Goal: Information Seeking & Learning: Learn about a topic

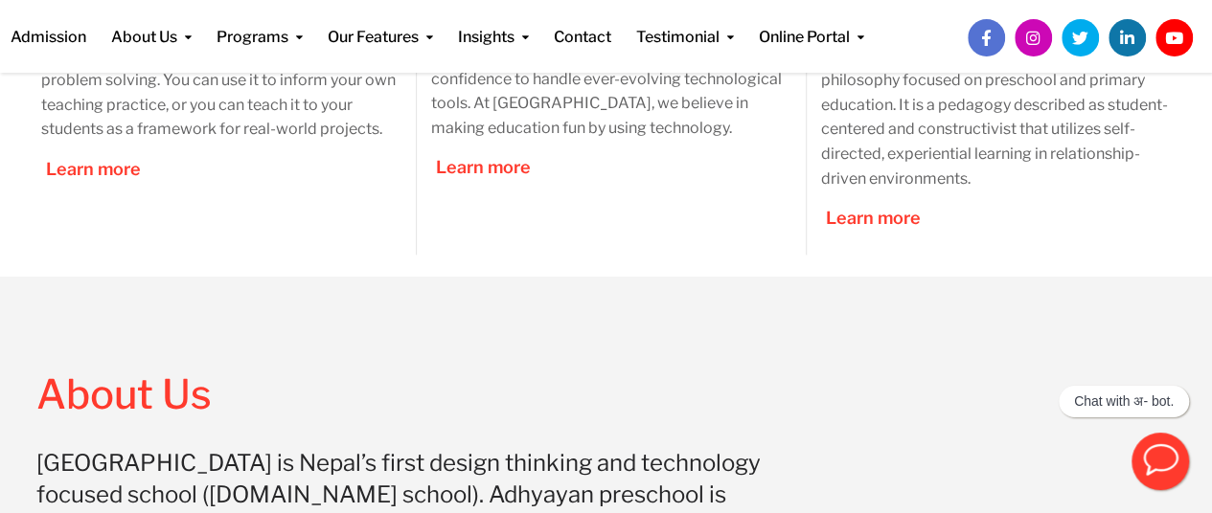
scroll to position [1005, 0]
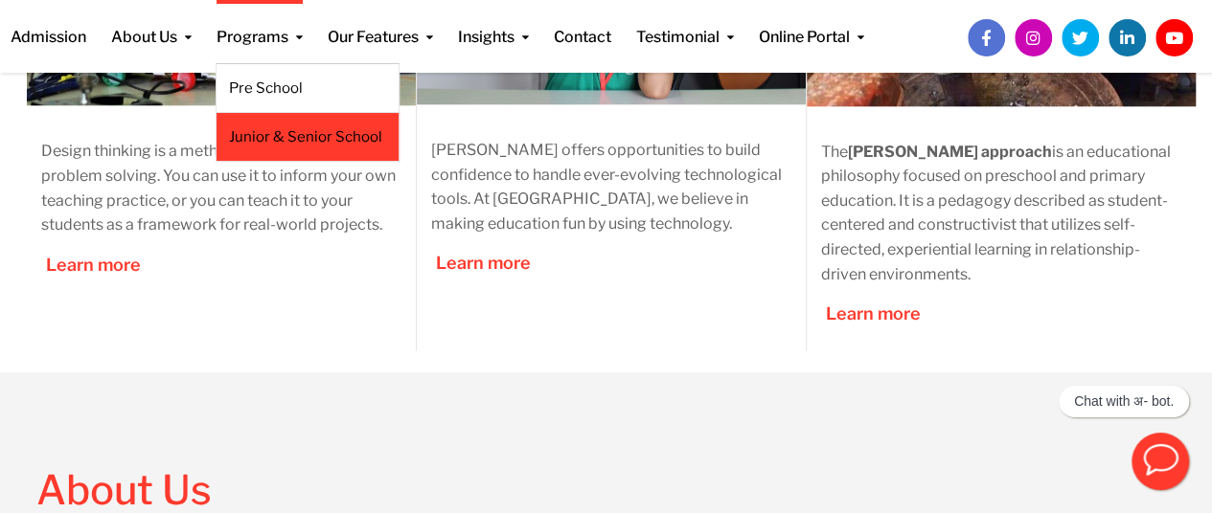
click at [314, 131] on link "Junior & Senior School" at bounding box center [307, 136] width 157 height 21
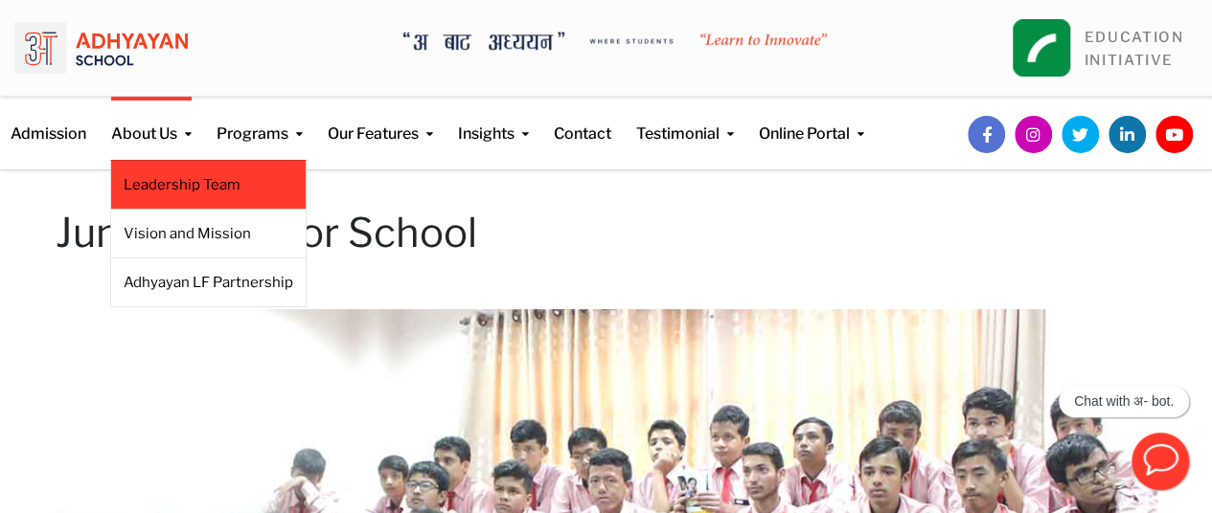
click at [171, 188] on link "Leadership Team" at bounding box center [209, 184] width 170 height 21
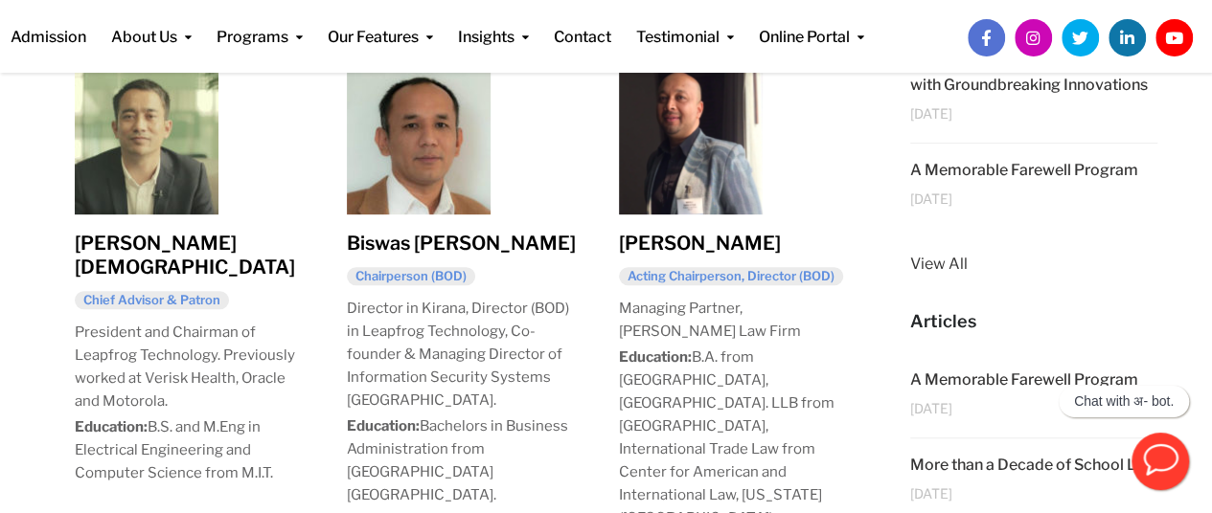
scroll to position [124, 0]
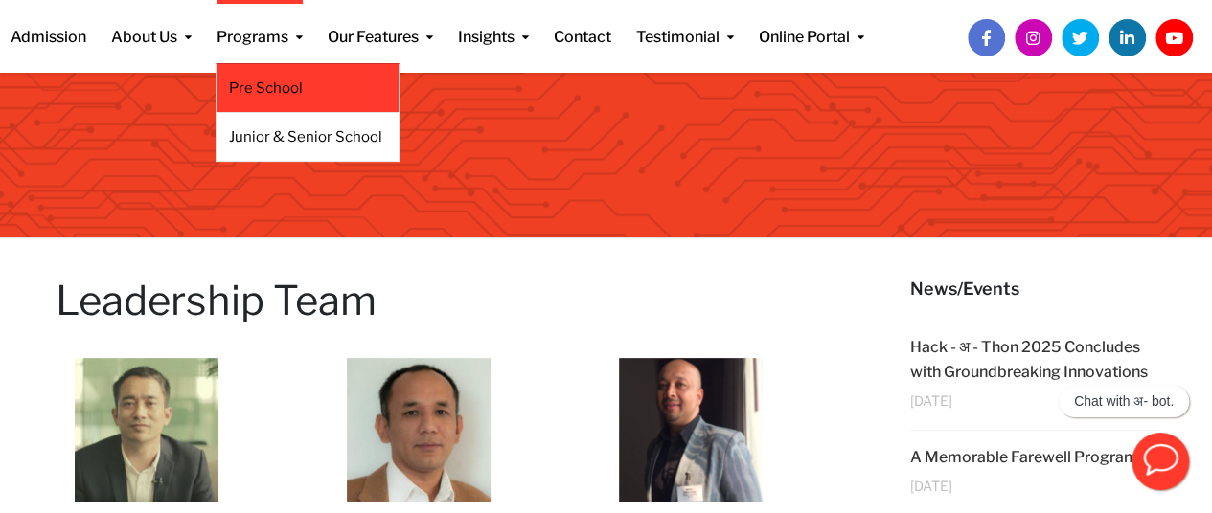
click at [252, 87] on link "Pre School" at bounding box center [307, 88] width 157 height 21
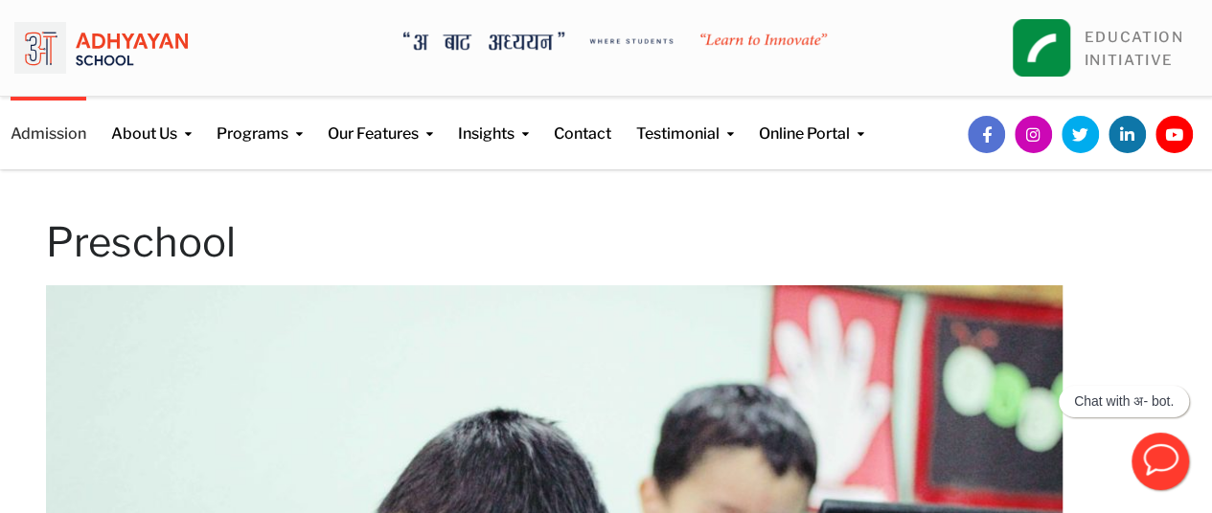
click at [60, 126] on link "Admission" at bounding box center [49, 121] width 76 height 49
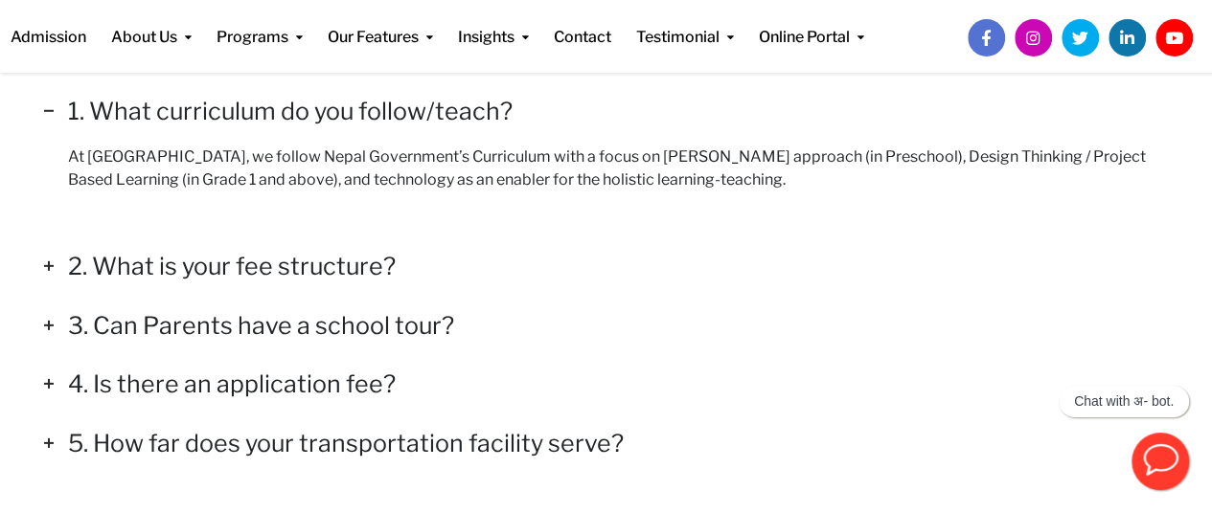
scroll to position [2821, 0]
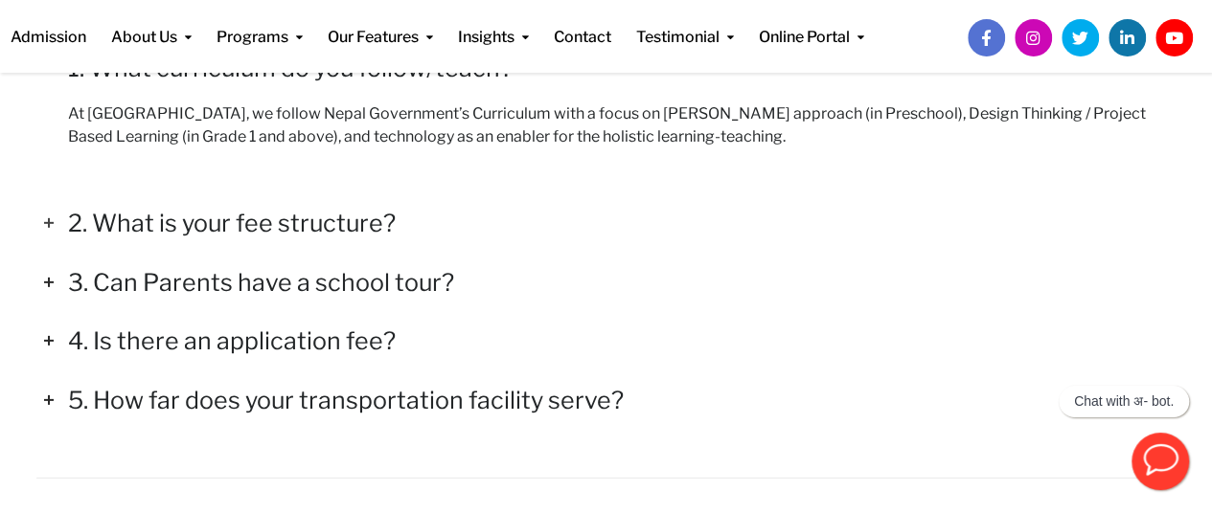
click at [234, 216] on h4 "2. What is your fee structure?" at bounding box center [232, 223] width 328 height 29
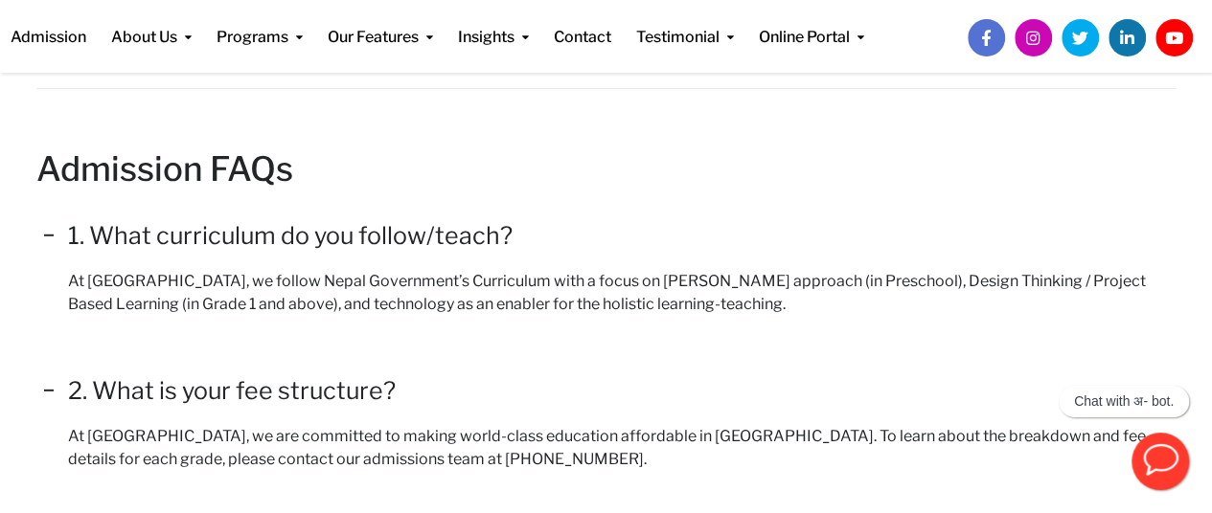
scroll to position [2438, 0]
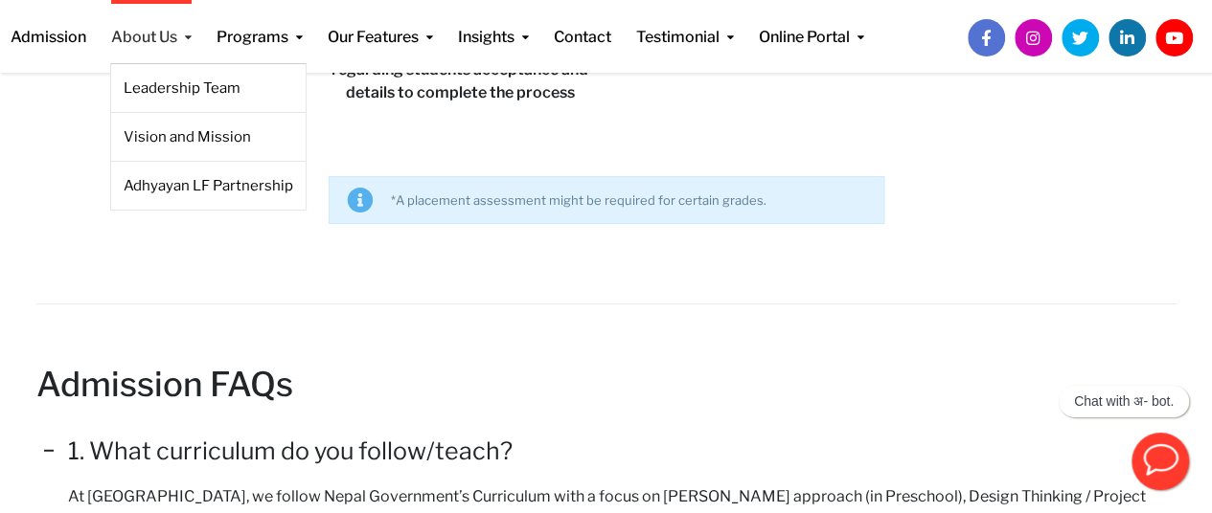
click at [144, 34] on link "About Us" at bounding box center [151, 24] width 80 height 49
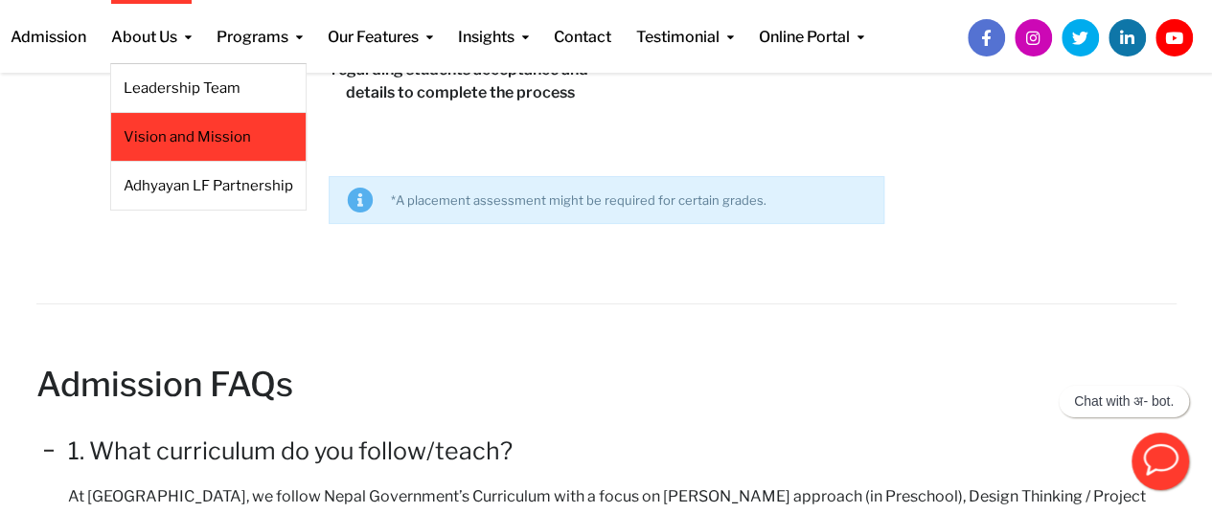
click at [156, 126] on link "Vision and Mission" at bounding box center [209, 136] width 170 height 21
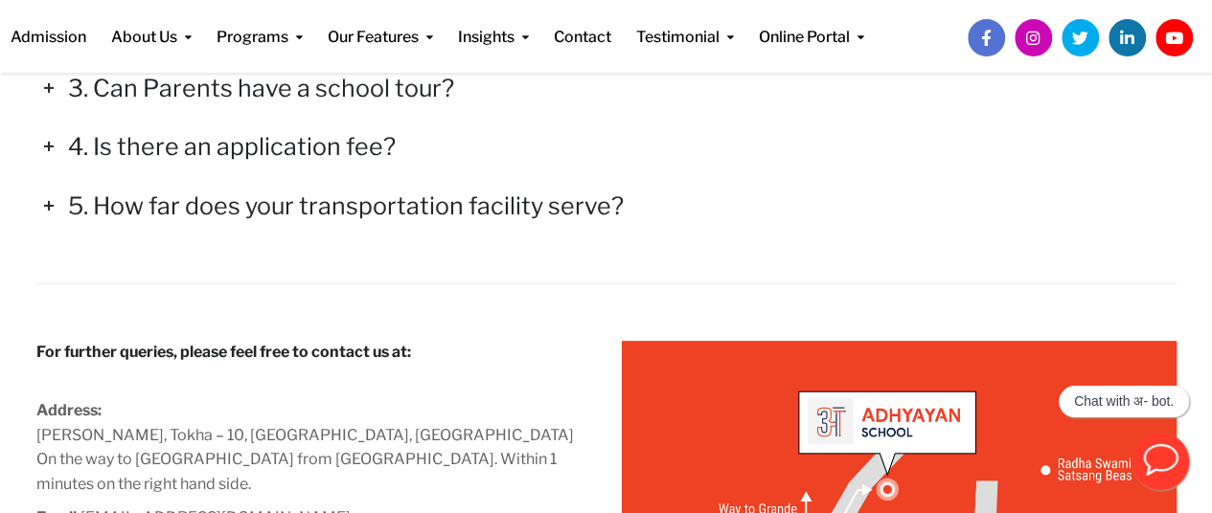
scroll to position [3205, 0]
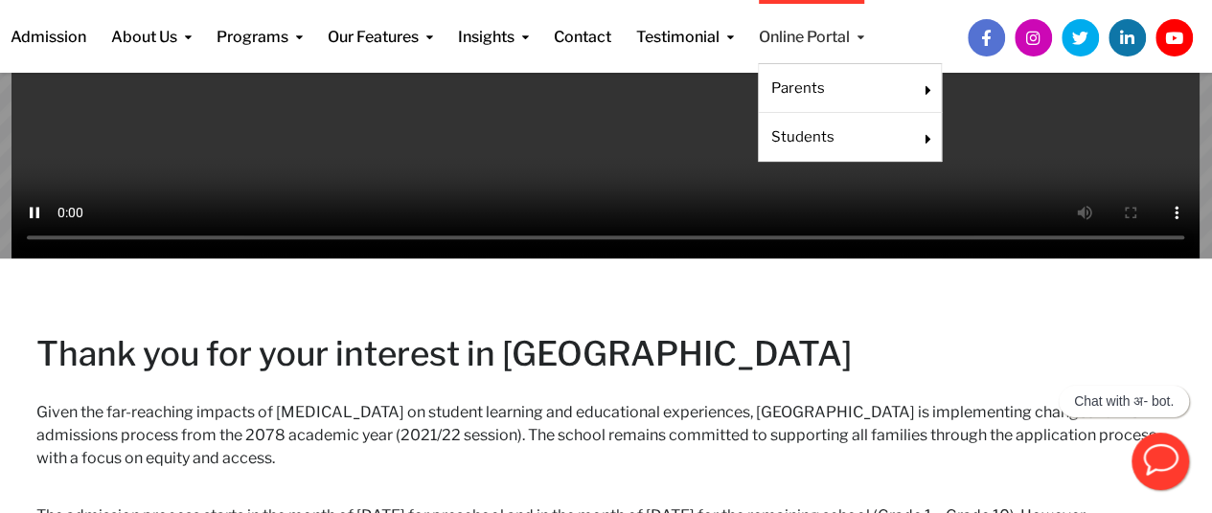
scroll to position [522, 0]
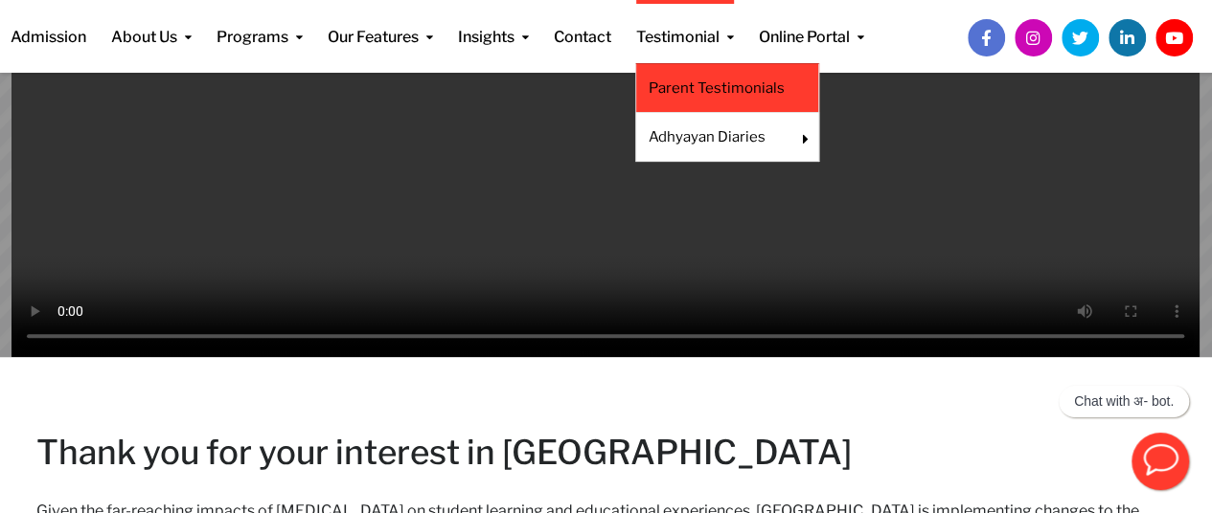
click at [705, 89] on link "Parent Testimonials" at bounding box center [727, 88] width 157 height 21
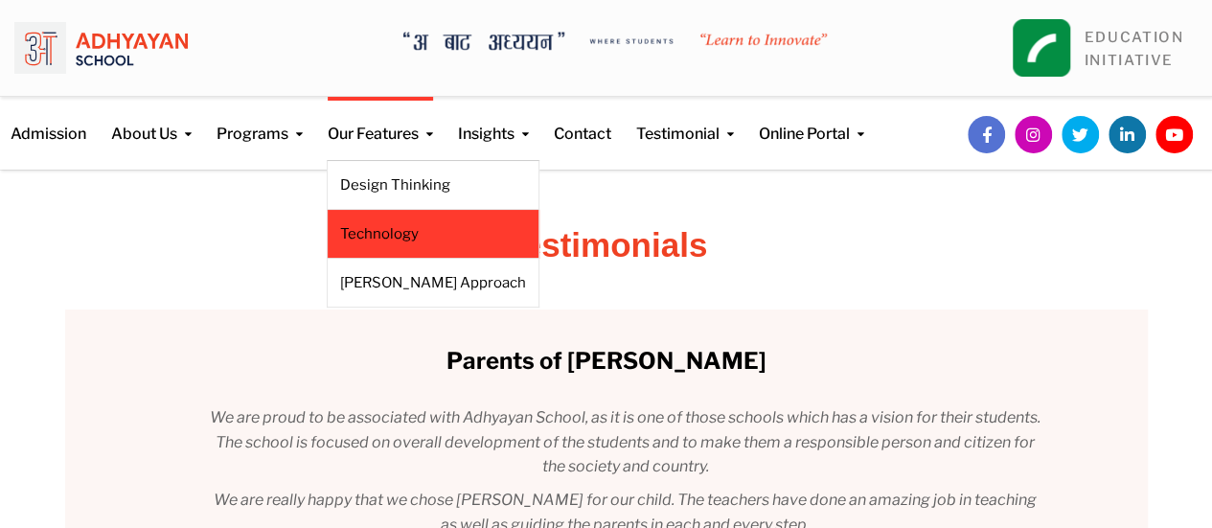
click at [354, 242] on link "Technology" at bounding box center [433, 233] width 186 height 21
